Goal: Task Accomplishment & Management: Manage account settings

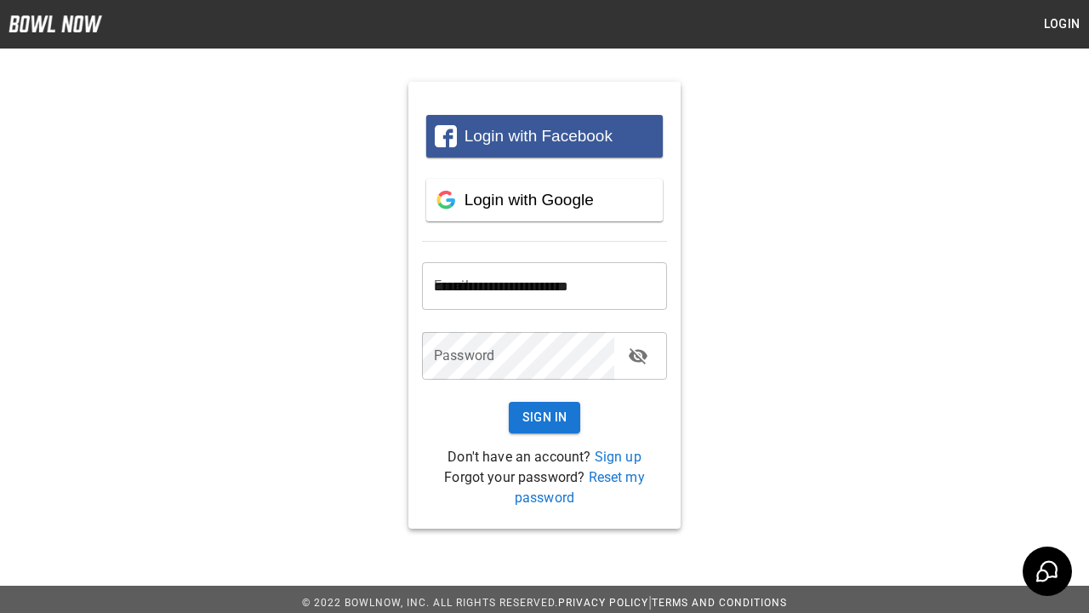
type input "**********"
click at [544, 417] on button "Sign In" at bounding box center [545, 417] width 72 height 31
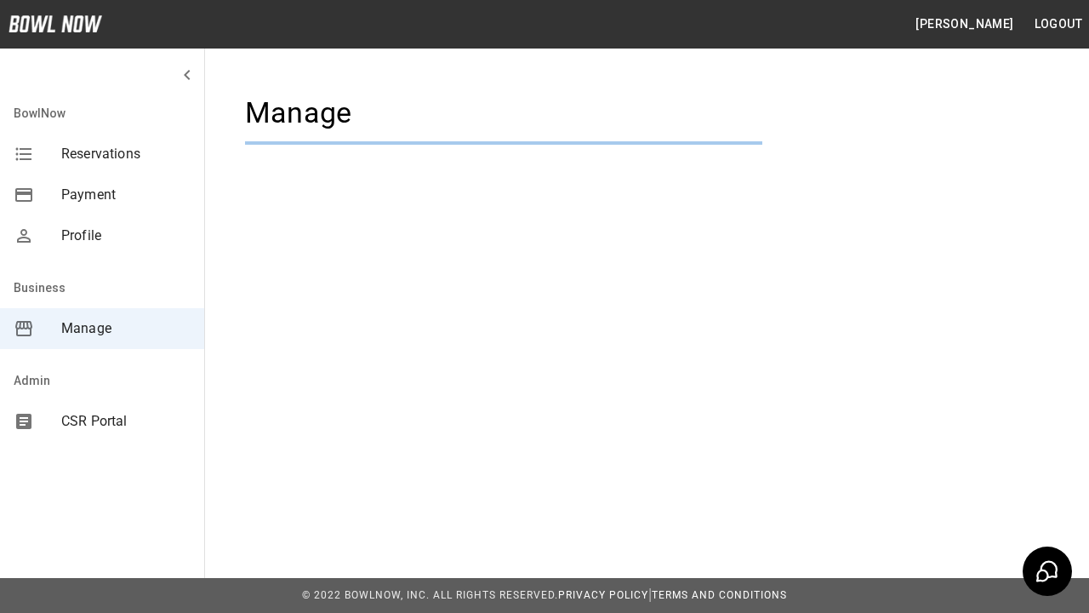
click at [102, 328] on span "Manage" at bounding box center [125, 328] width 129 height 20
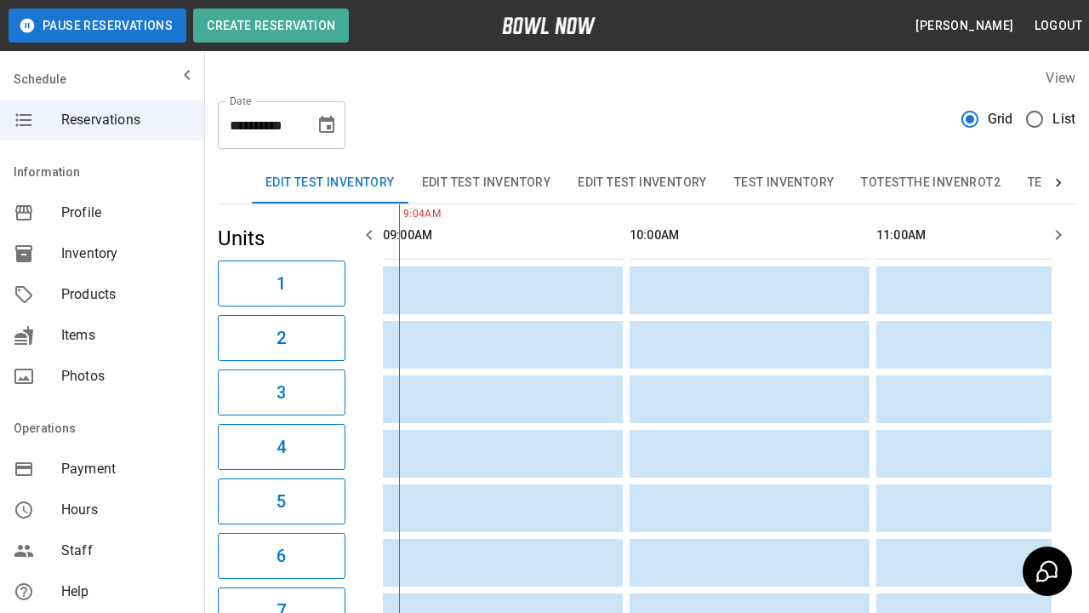
click at [102, 213] on span "Profile" at bounding box center [125, 212] width 129 height 20
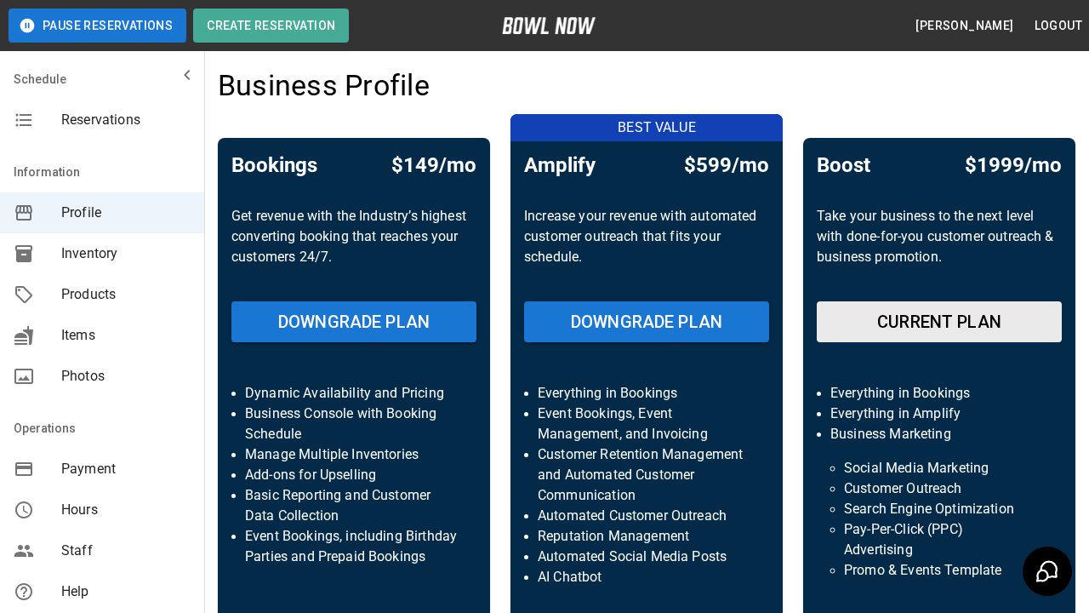
click at [102, 254] on span "Inventory" at bounding box center [125, 253] width 129 height 20
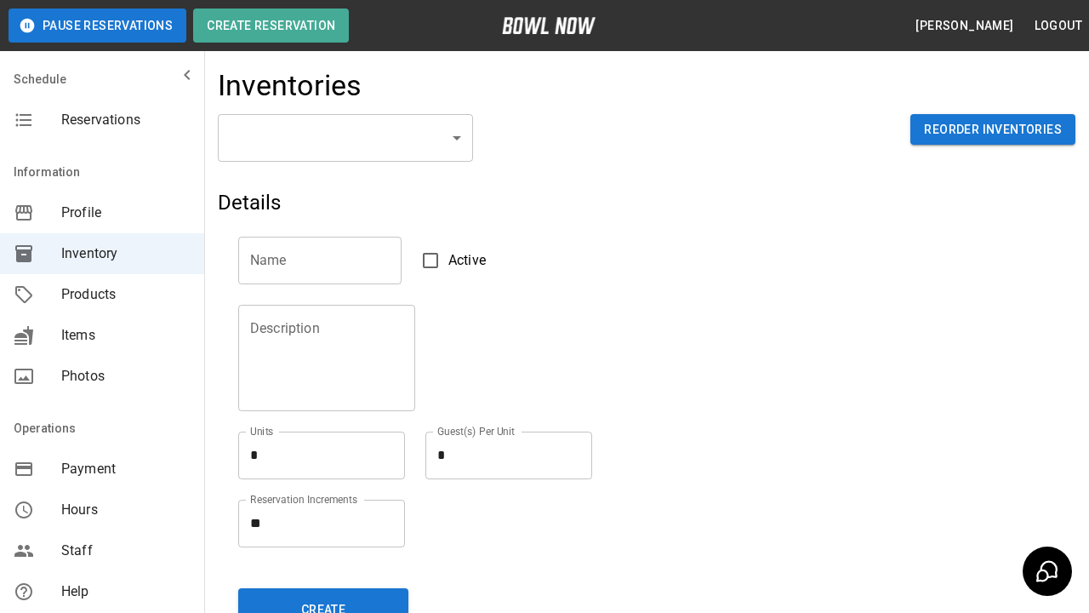
click at [102, 294] on span "Products" at bounding box center [125, 294] width 129 height 20
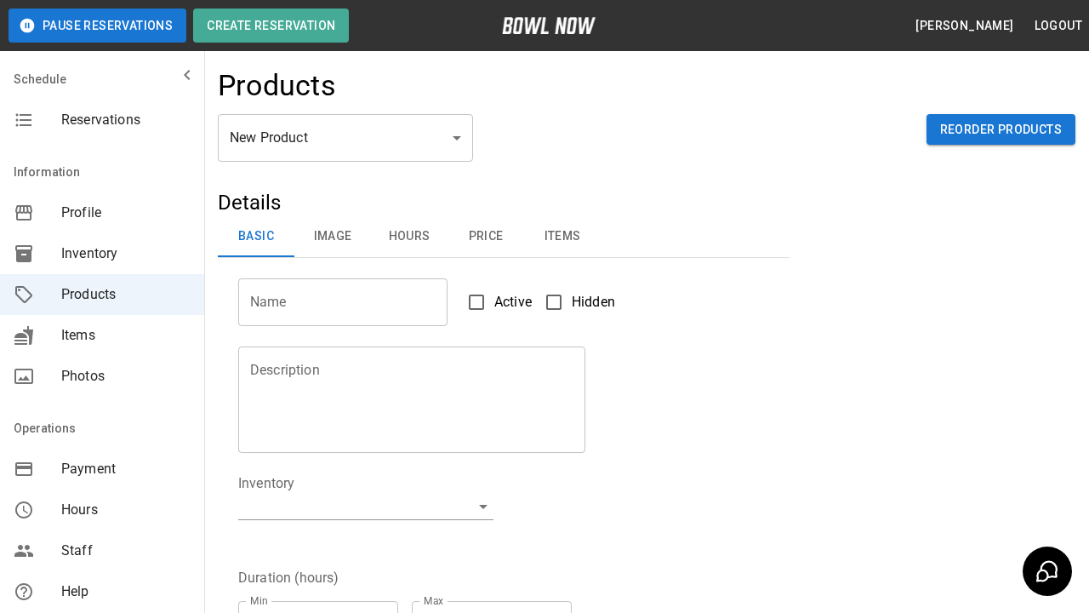
click at [102, 335] on span "Items" at bounding box center [125, 335] width 129 height 20
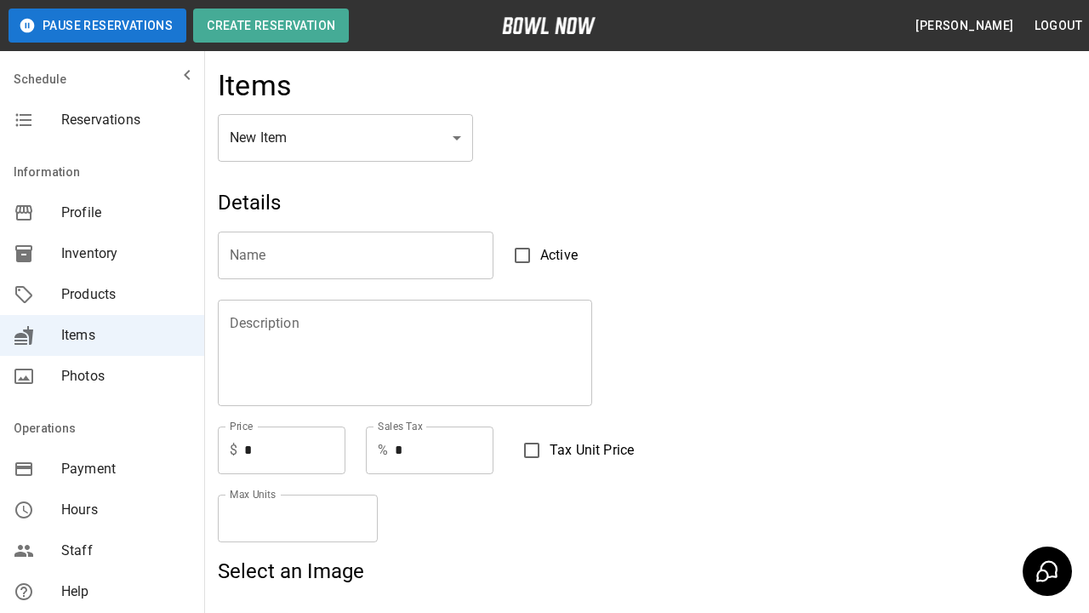
click at [102, 376] on span "Photos" at bounding box center [125, 376] width 129 height 20
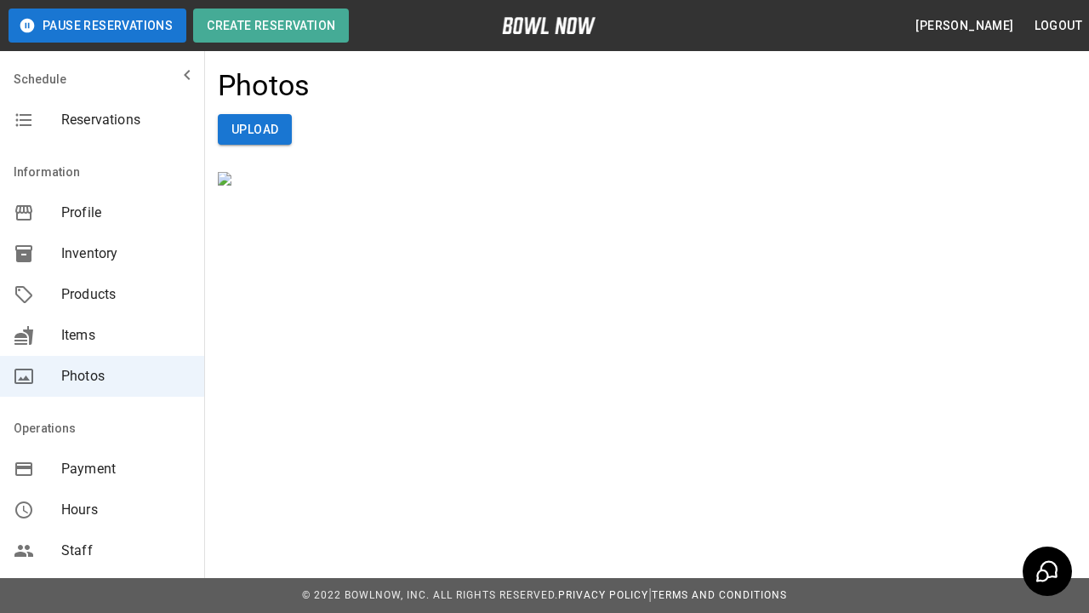
click at [102, 469] on span "Payment" at bounding box center [125, 469] width 129 height 20
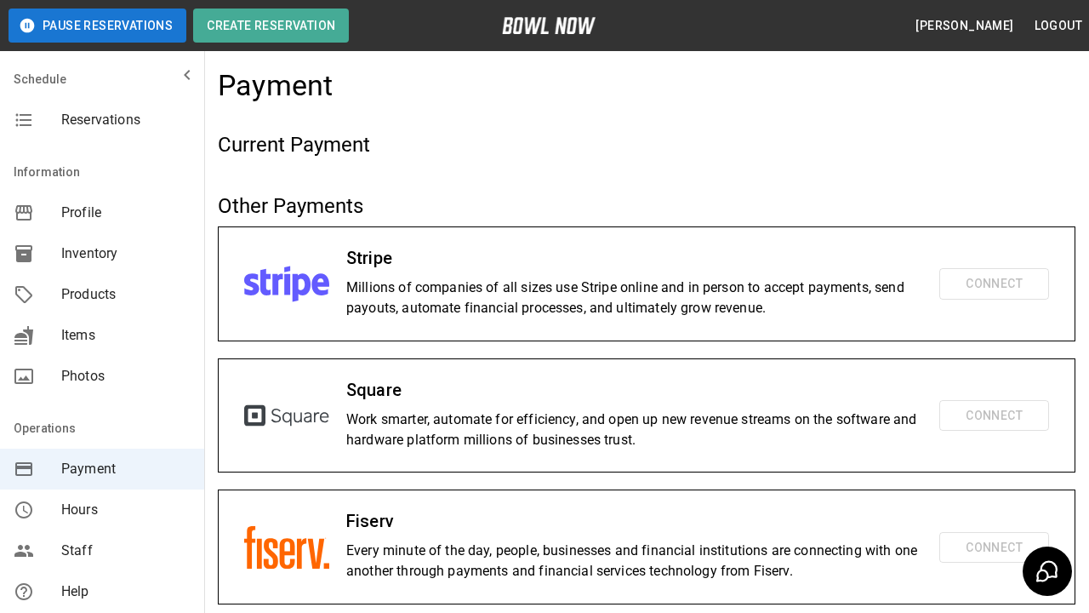
click at [102, 510] on span "Hours" at bounding box center [125, 509] width 129 height 20
